Goal: Information Seeking & Learning: Learn about a topic

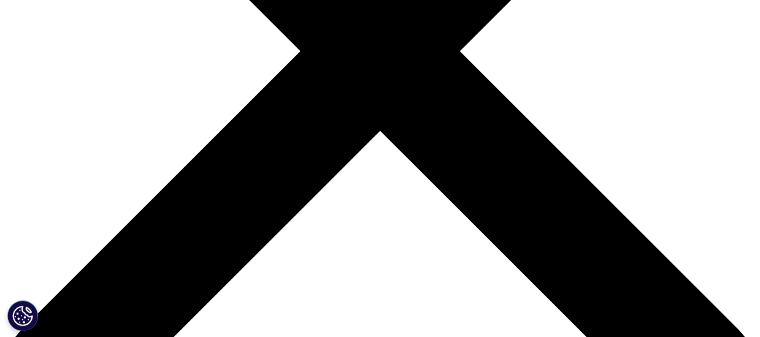
scroll to position [343, 0]
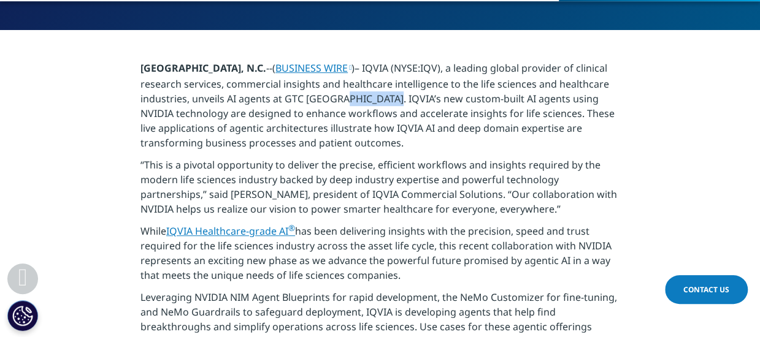
drag, startPoint x: 385, startPoint y: 98, endPoint x: 428, endPoint y: 100, distance: 43.0
click at [428, 100] on p "[GEOGRAPHIC_DATA], N.C. --( BUSINESS WIRE )– IQVIA (NYSE:IQV), a leading global…" at bounding box center [379, 109] width 479 height 97
drag, startPoint x: 428, startPoint y: 100, endPoint x: 401, endPoint y: 164, distance: 69.3
click at [401, 164] on p "“This is a pivotal opportunity to deliver the precise, efficient workflows and …" at bounding box center [379, 191] width 479 height 66
click at [247, 198] on p "“This is a pivotal opportunity to deliver the precise, efficient workflows and …" at bounding box center [379, 191] width 479 height 66
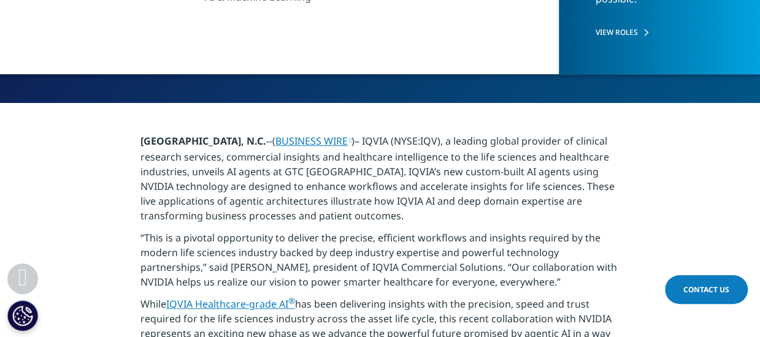
scroll to position [270, 0]
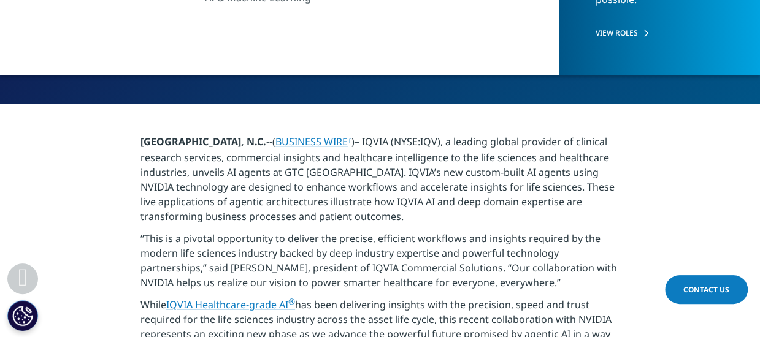
click at [370, 214] on p "[GEOGRAPHIC_DATA], N.C. --( BUSINESS WIRE )– IQVIA (NYSE:IQV), a leading global…" at bounding box center [379, 182] width 479 height 97
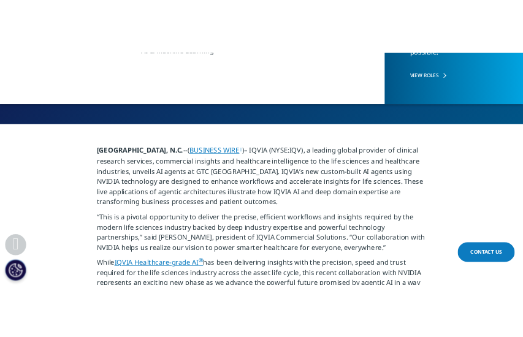
scroll to position [294, 0]
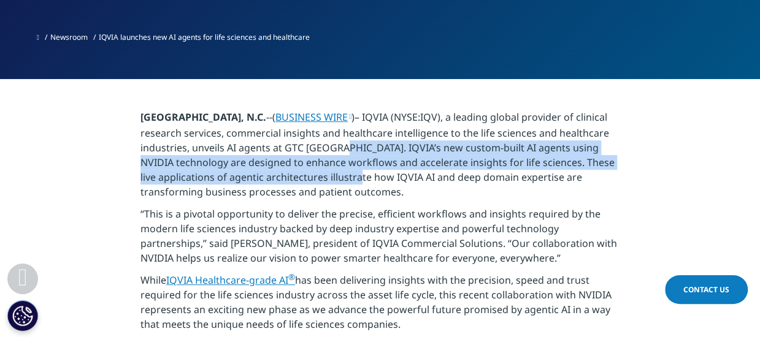
drag, startPoint x: 384, startPoint y: 150, endPoint x: 399, endPoint y: 172, distance: 26.5
click at [399, 172] on p "[GEOGRAPHIC_DATA], N.C. --( BUSINESS WIRE )– IQVIA (NYSE:IQV), a leading global…" at bounding box center [379, 158] width 479 height 97
copy p "IQVIA’s new custom-built AI agents using NVIDIA technology are designed to enha…"
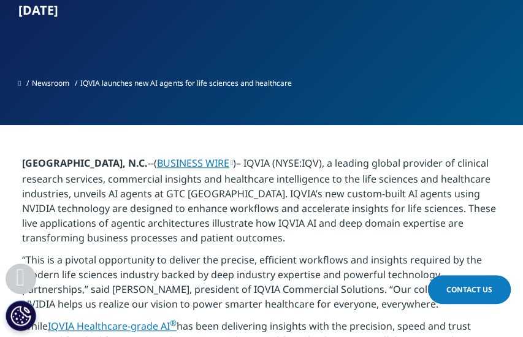
click at [293, 222] on p "[GEOGRAPHIC_DATA], N.C. --( BUSINESS WIRE )– IQVIA (NYSE:IQV), a leading global…" at bounding box center [261, 204] width 479 height 97
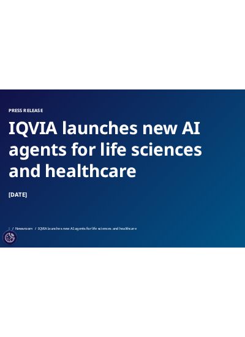
scroll to position [77, 0]
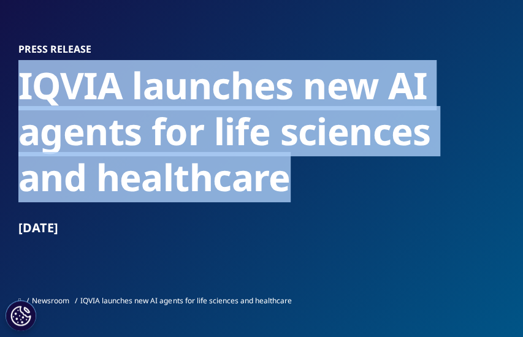
drag, startPoint x: 23, startPoint y: 93, endPoint x: 322, endPoint y: 180, distance: 311.1
click at [322, 180] on h2 "IQVIA launches new AI agents for life sciences and healthcare" at bounding box center [261, 132] width 486 height 138
copy h2 "IQVIA launches new AI agents for life sciences and healthcare"
